Goal: Understand process/instructions: Learn how to perform a task or action

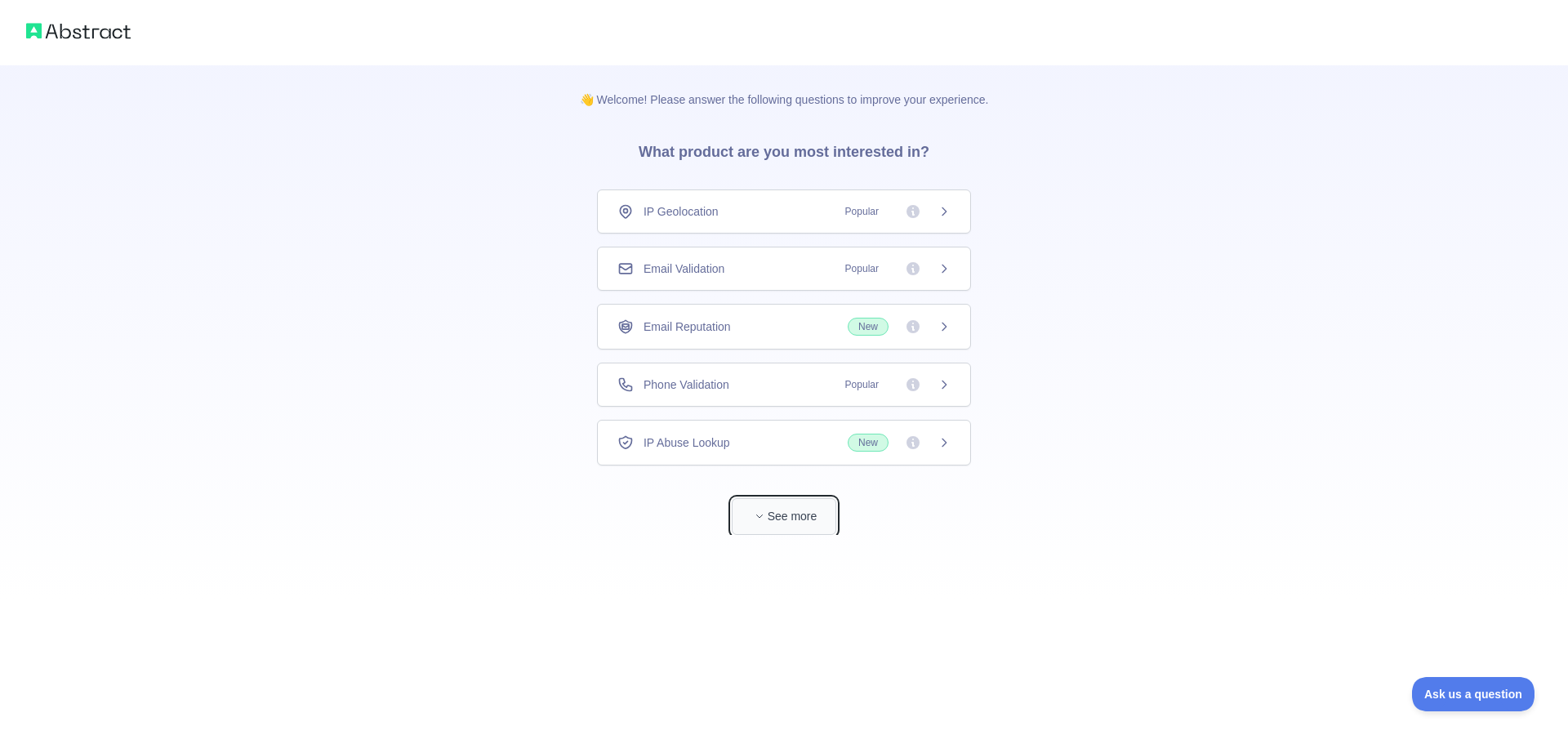
click at [799, 517] on button "See more" at bounding box center [783, 516] width 104 height 37
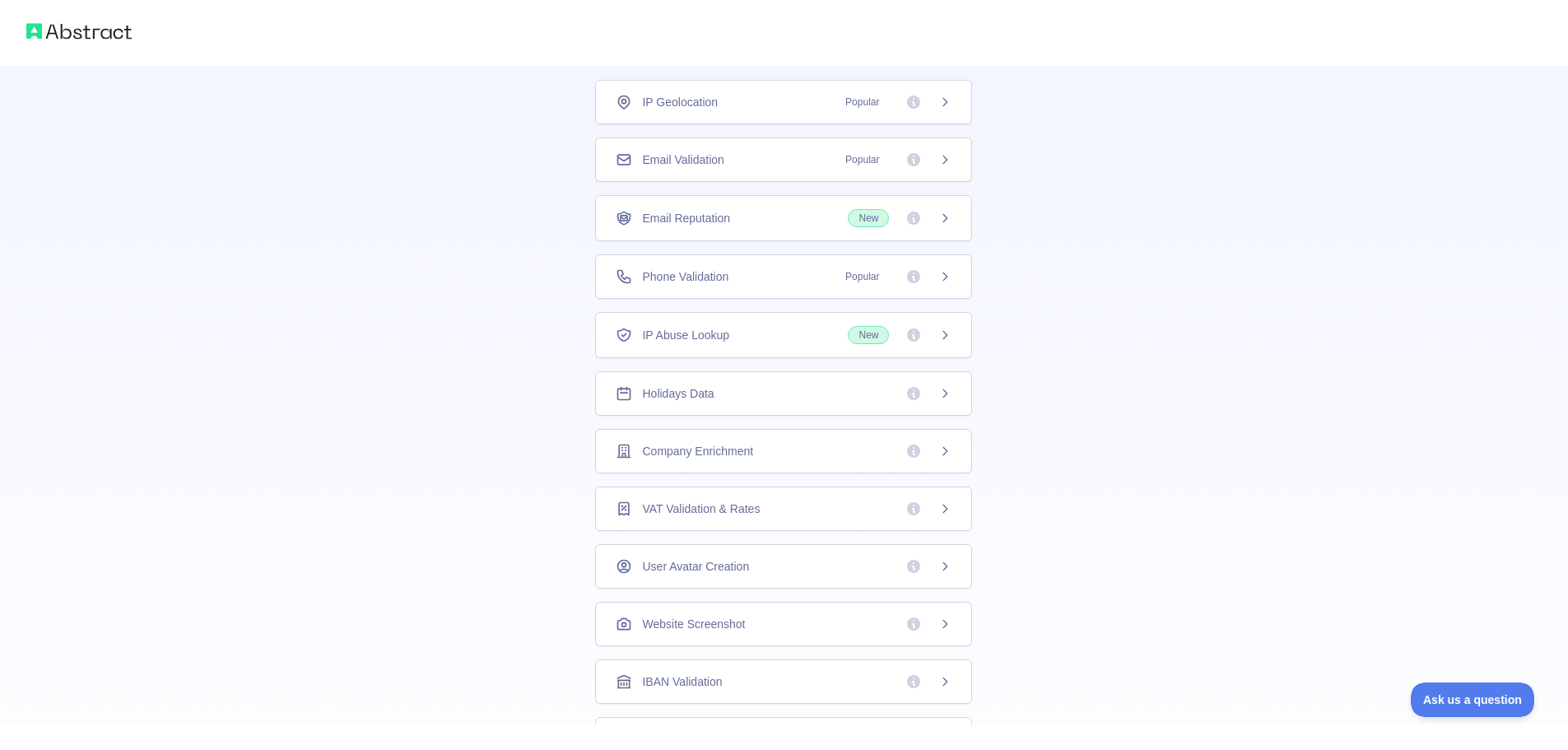
scroll to position [111, 0]
click at [843, 260] on div "Phone Validation Popular" at bounding box center [784, 278] width 377 height 45
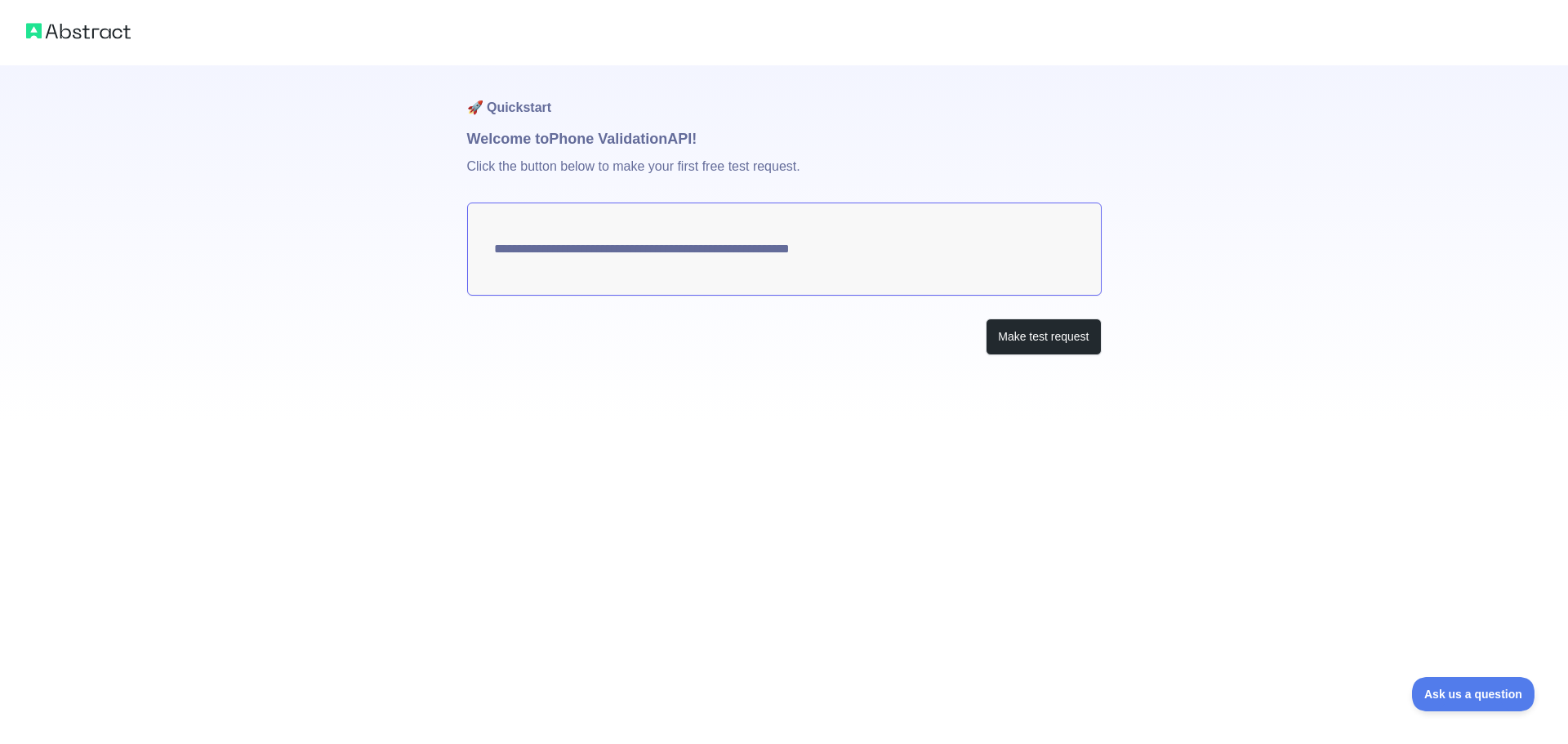
click at [848, 240] on textarea "**********" at bounding box center [785, 249] width 635 height 93
click at [1020, 338] on button "Make test request" at bounding box center [1043, 337] width 115 height 37
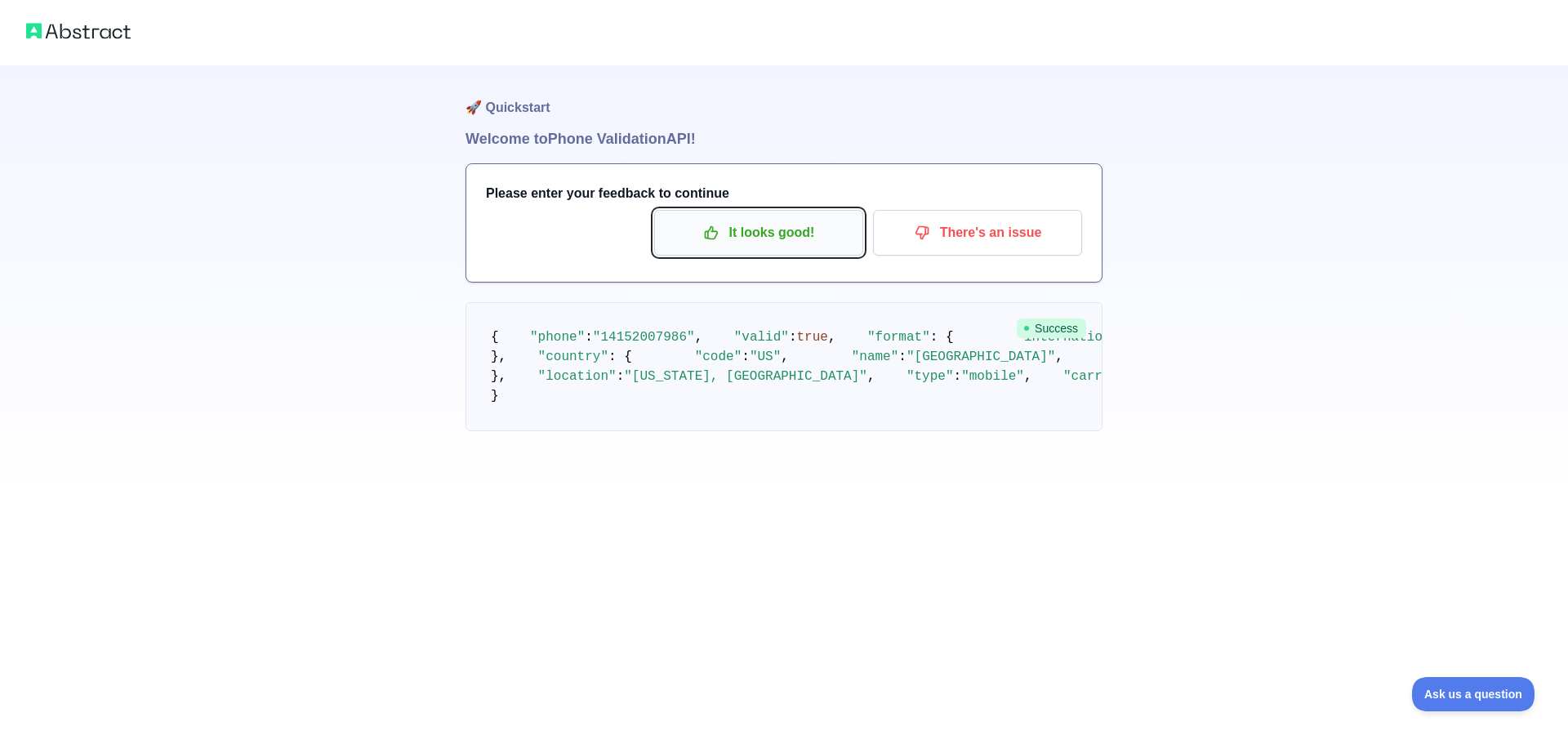
click at [802, 232] on p "It looks good!" at bounding box center [759, 232] width 184 height 28
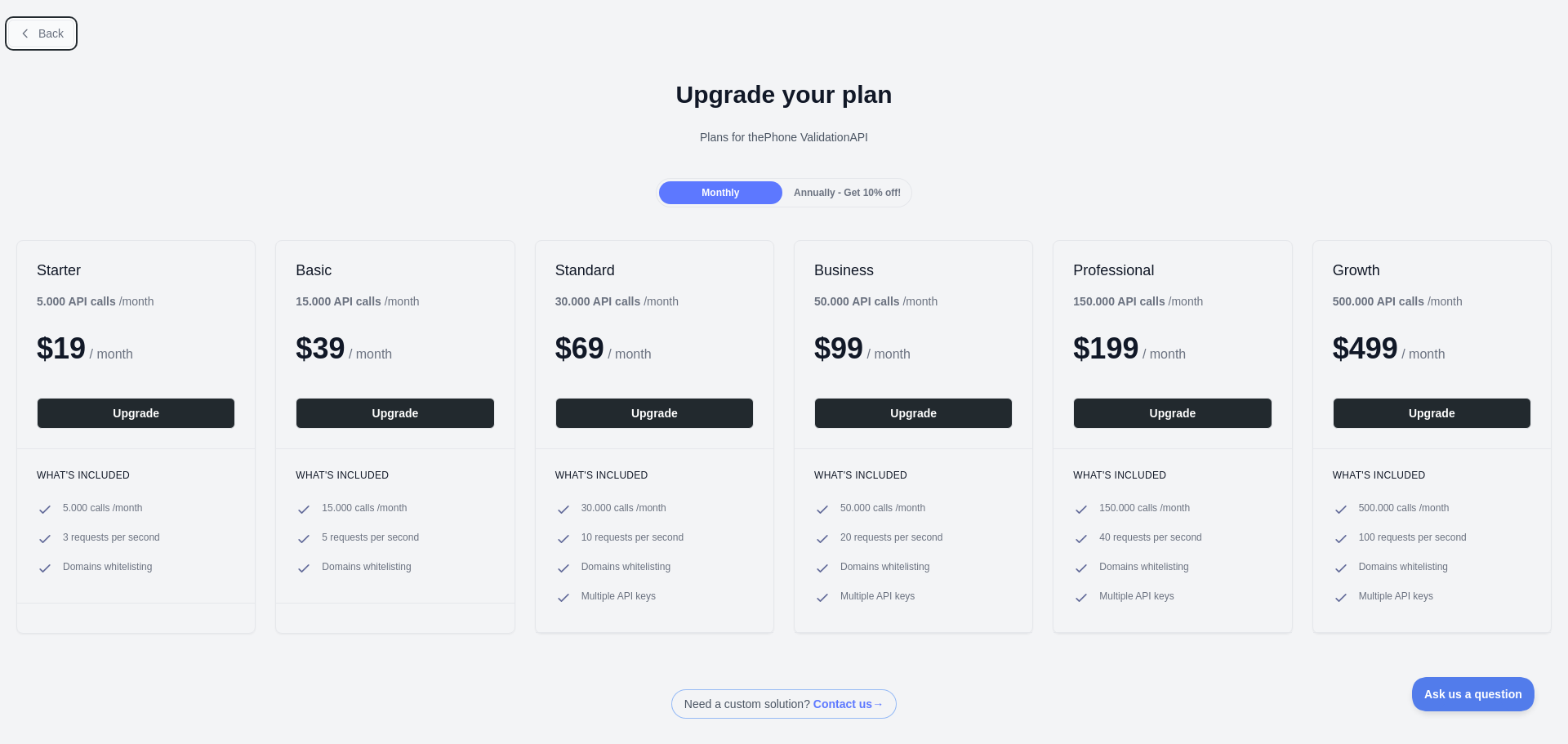
click at [53, 37] on span "Back" at bounding box center [51, 33] width 25 height 13
